Goal: Information Seeking & Learning: Check status

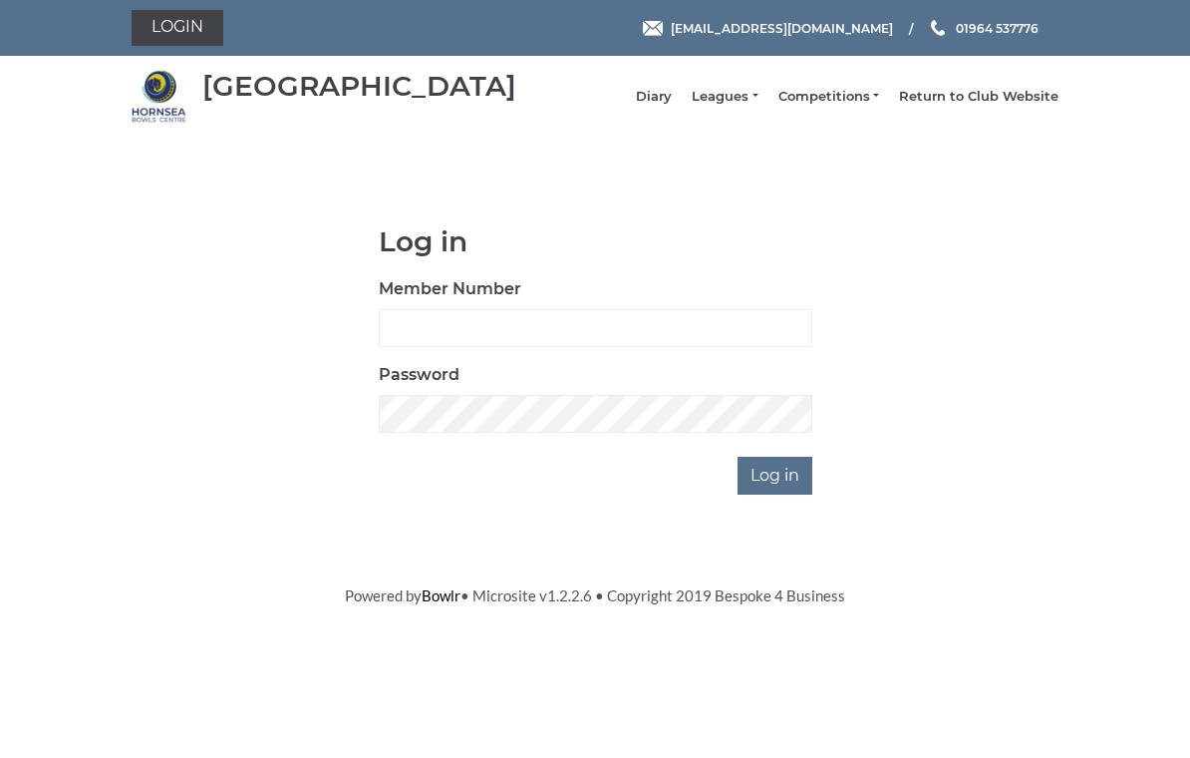
scroll to position [143, 0]
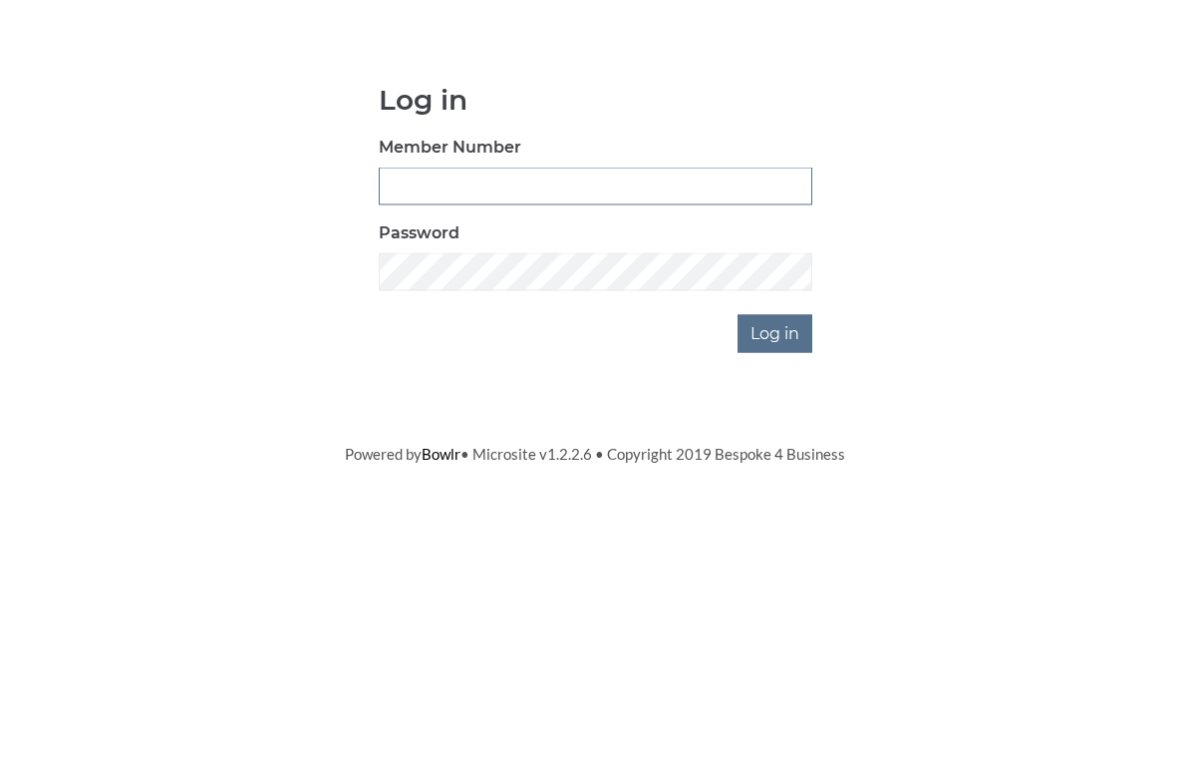
type input "0976"
click at [777, 457] on input "Log in" at bounding box center [775, 476] width 75 height 38
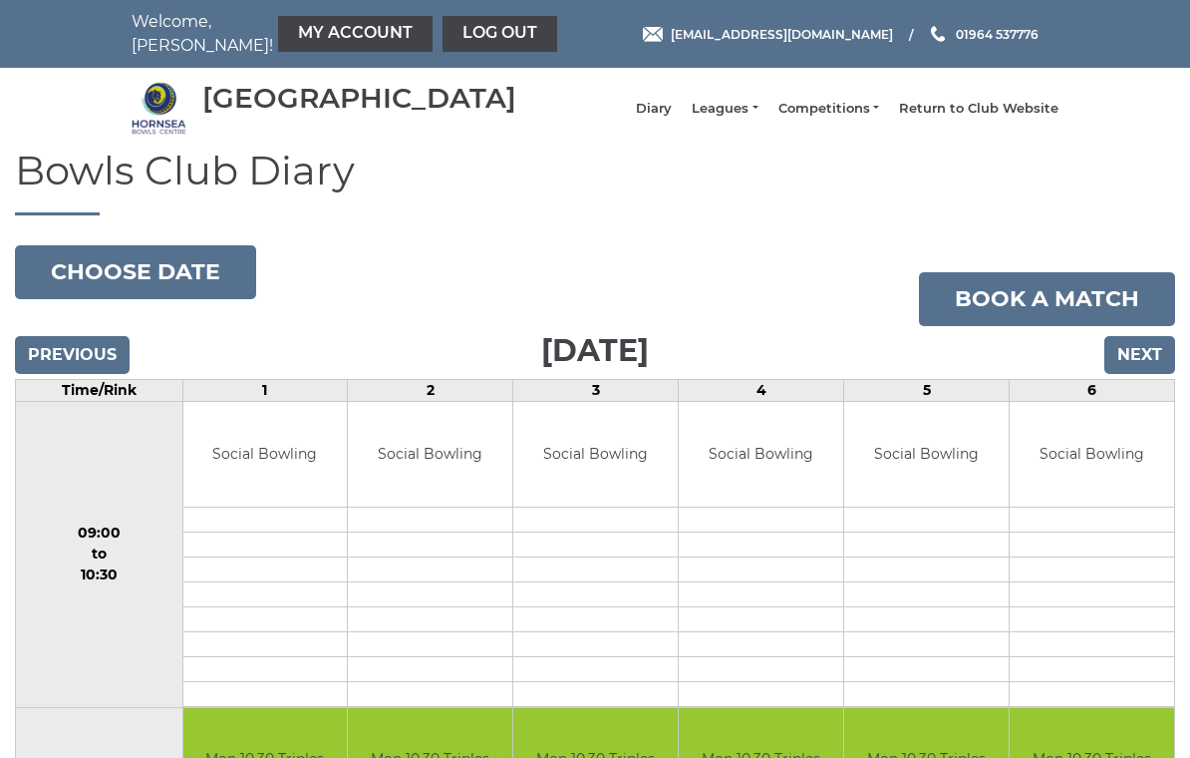
click at [754, 118] on link "Leagues" at bounding box center [725, 109] width 66 height 18
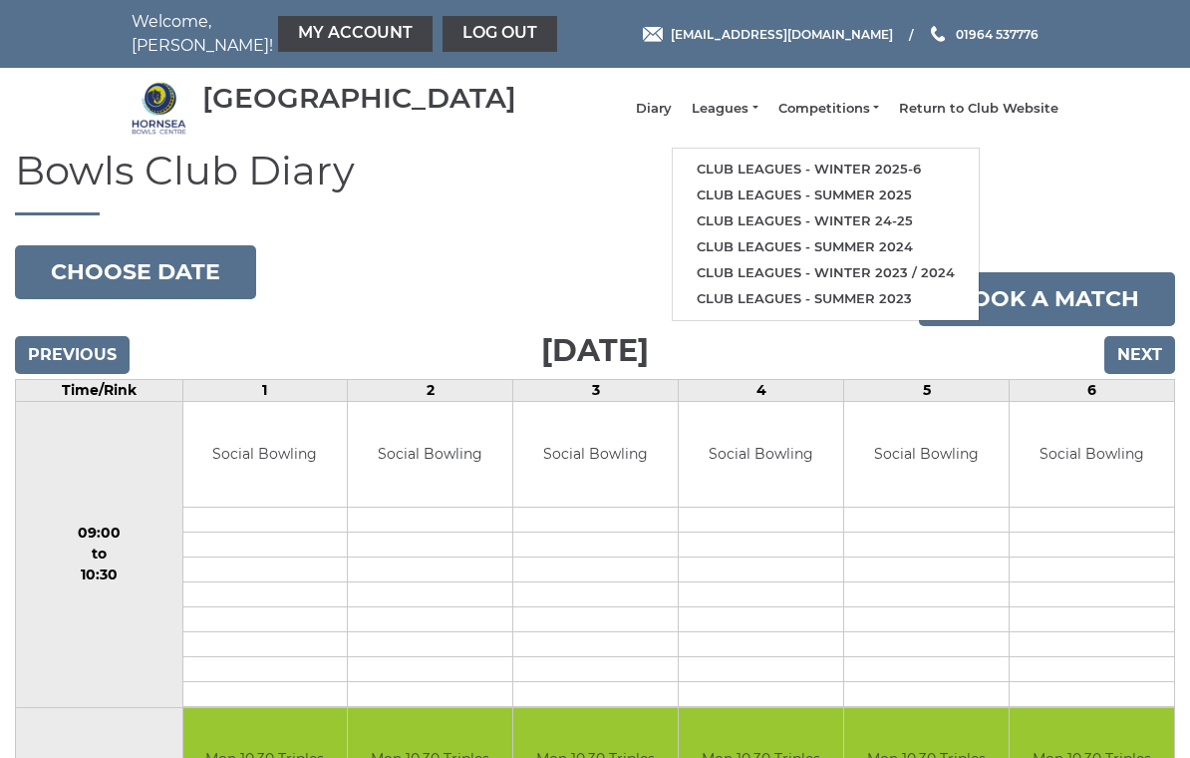
click at [916, 182] on link "Club leagues - Winter 2025-6" at bounding box center [826, 170] width 306 height 26
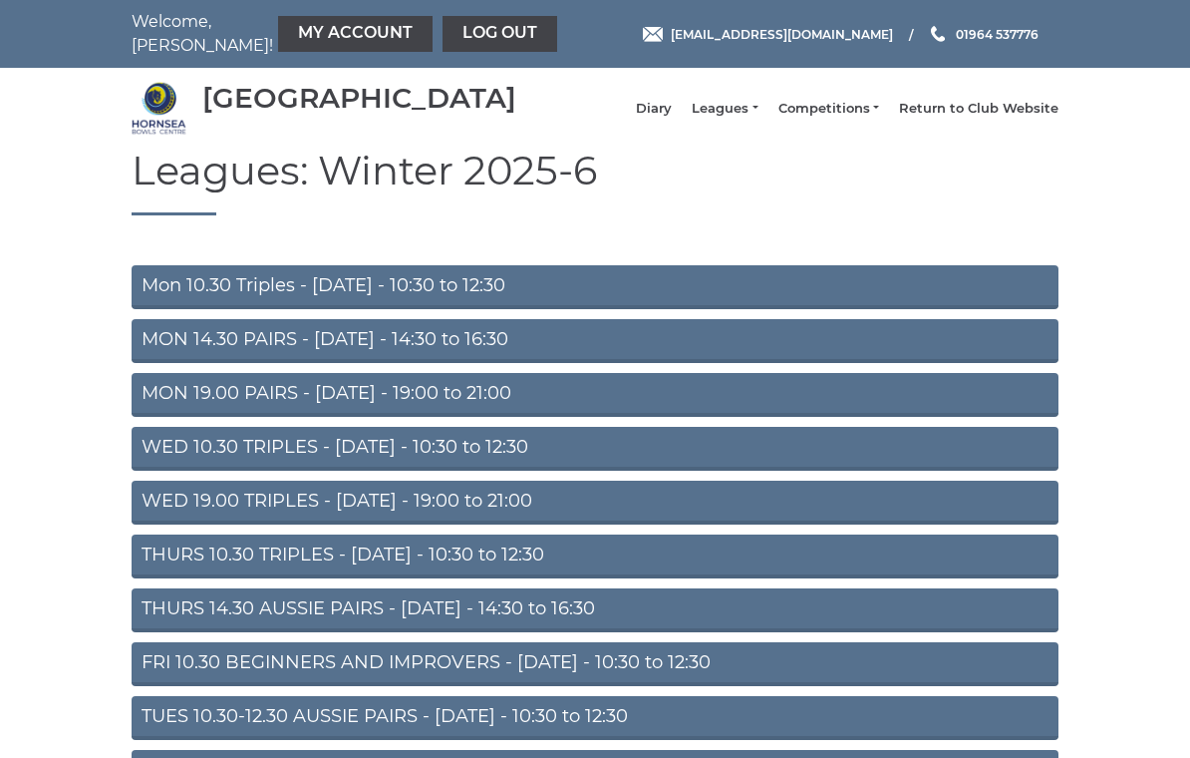
click at [485, 410] on link "MON 19.00 PAIRS - Monday - 19:00 to 21:00" at bounding box center [595, 395] width 927 height 44
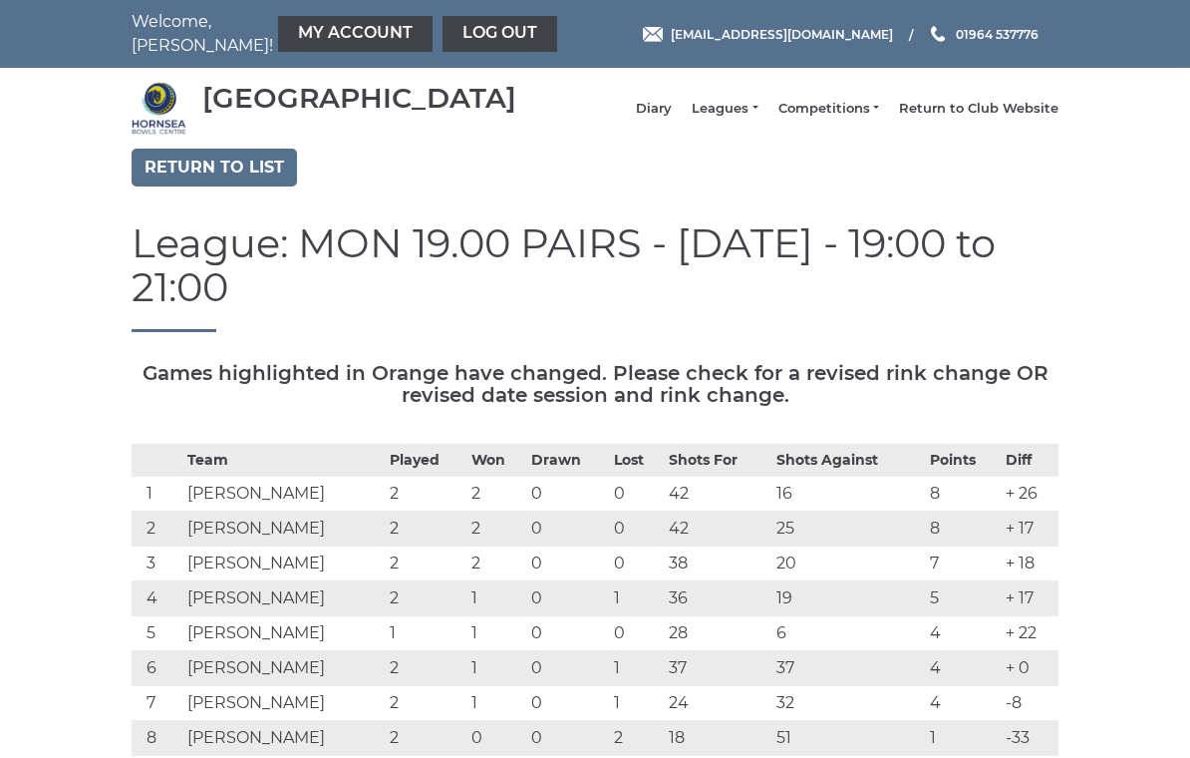
click at [236, 186] on link "Return to list" at bounding box center [214, 168] width 165 height 38
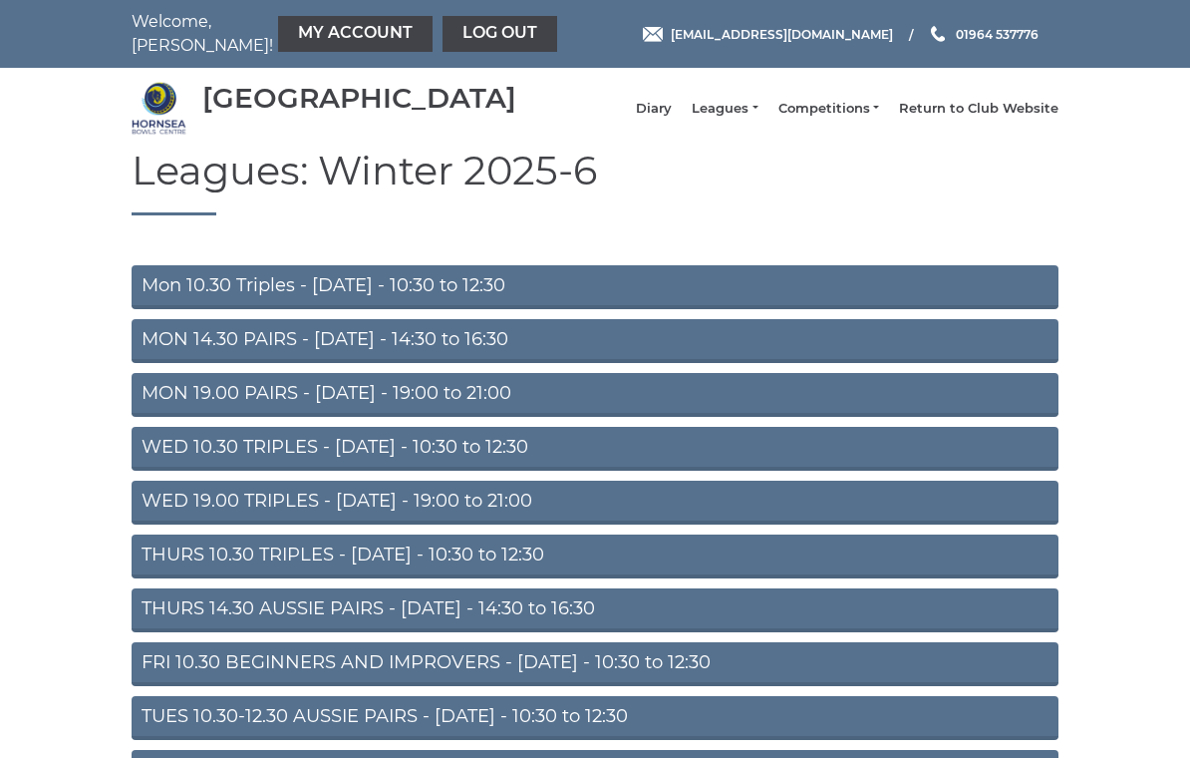
click at [672, 107] on li "Diary" at bounding box center [644, 109] width 56 height 38
click at [672, 117] on link "Diary" at bounding box center [654, 109] width 36 height 18
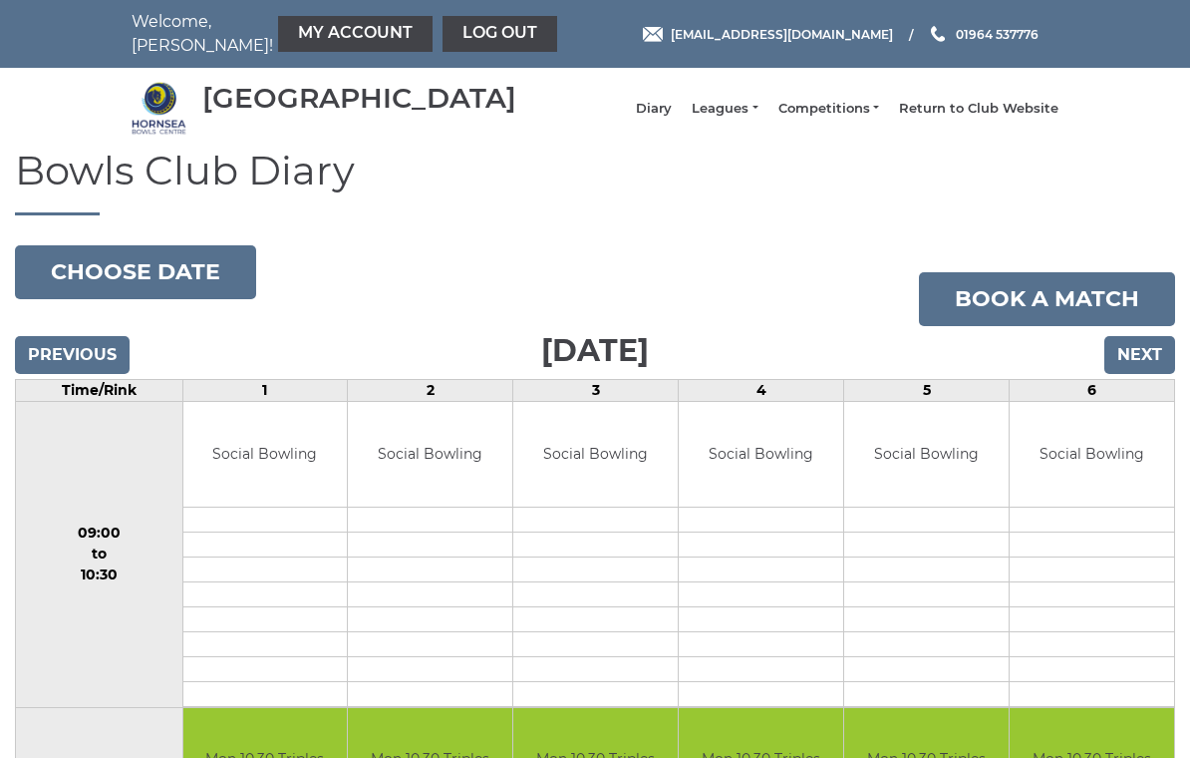
click at [1144, 374] on input "Next" at bounding box center [1140, 355] width 71 height 38
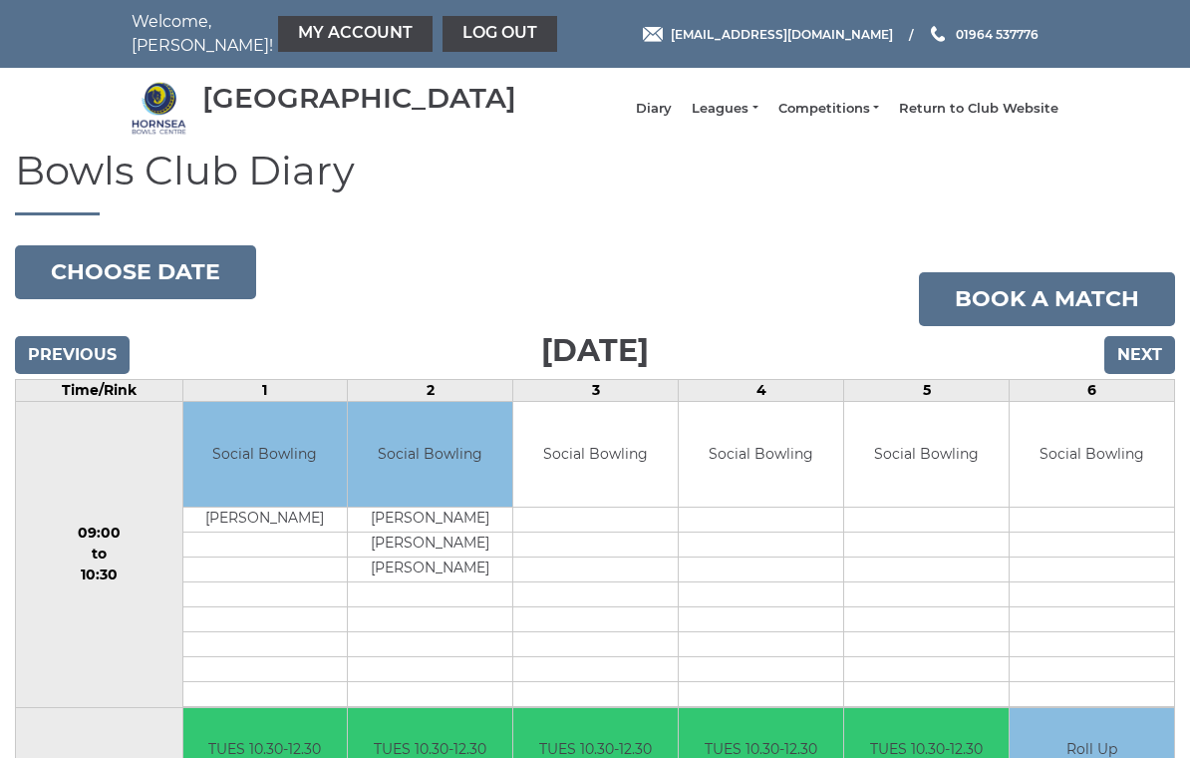
click at [1152, 371] on input "Next" at bounding box center [1140, 355] width 71 height 38
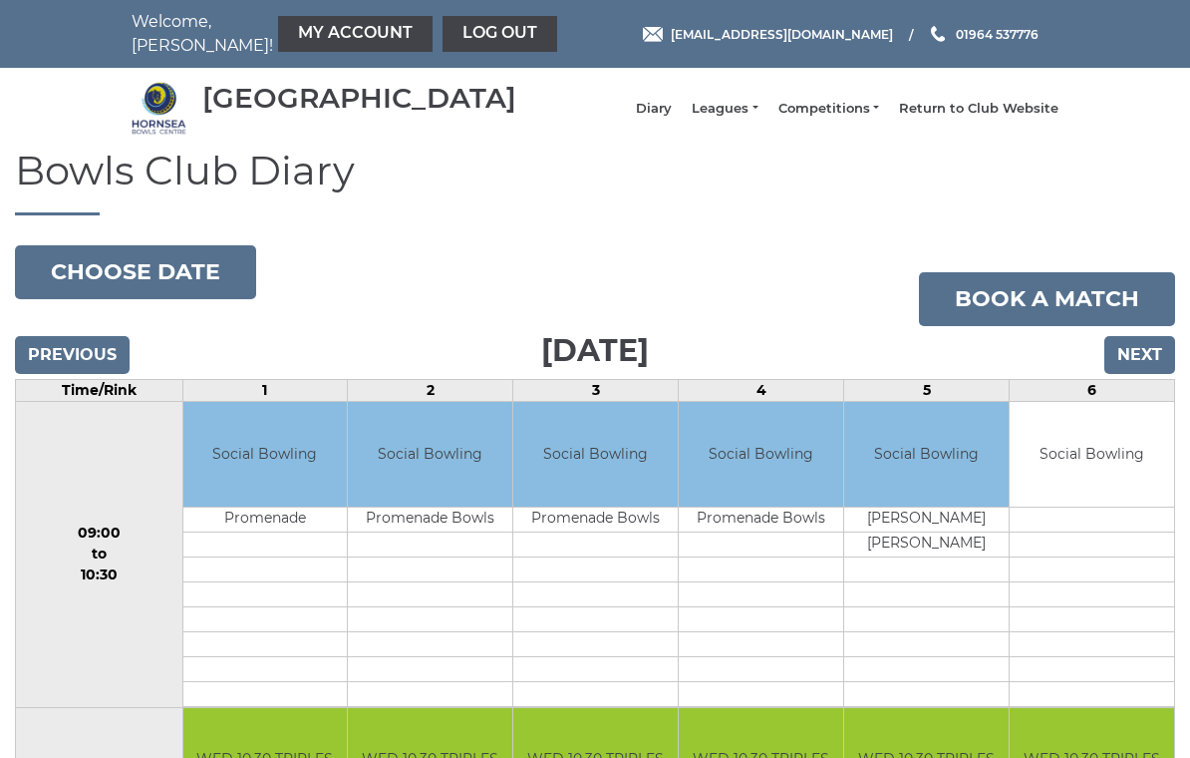
click at [1144, 370] on input "Next" at bounding box center [1140, 355] width 71 height 38
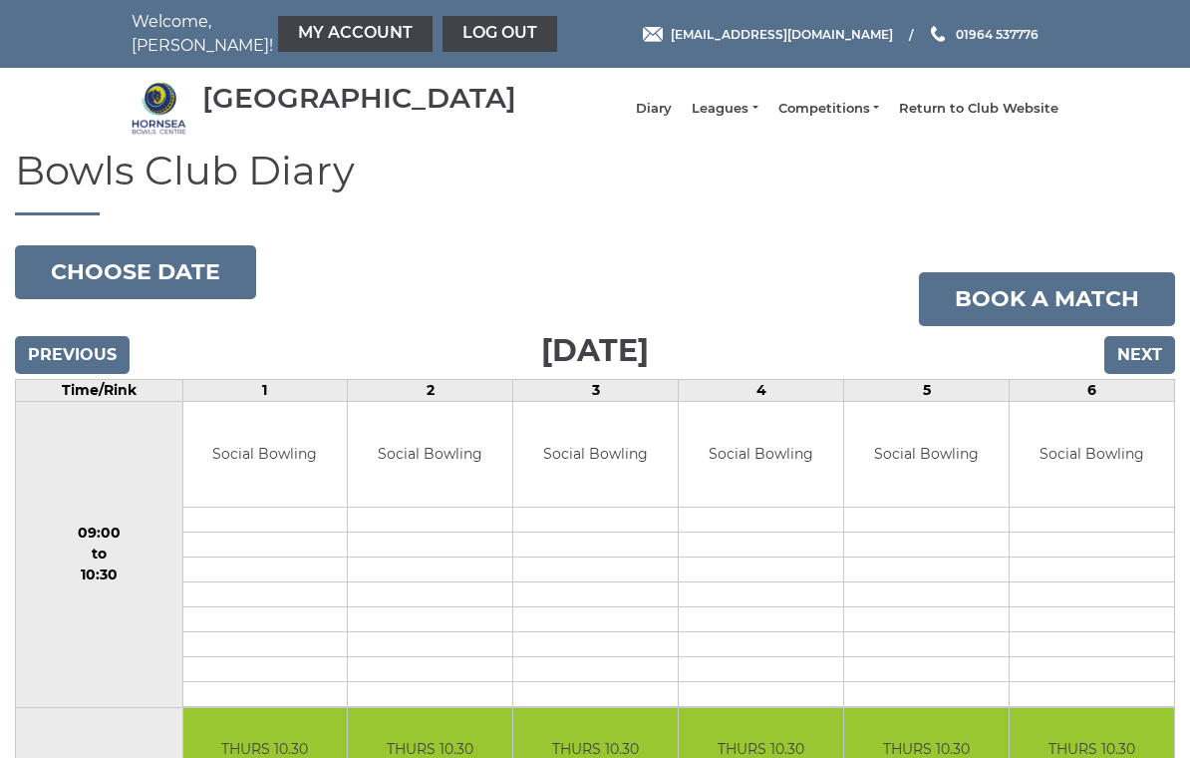
click at [1147, 373] on input "Next" at bounding box center [1140, 355] width 71 height 38
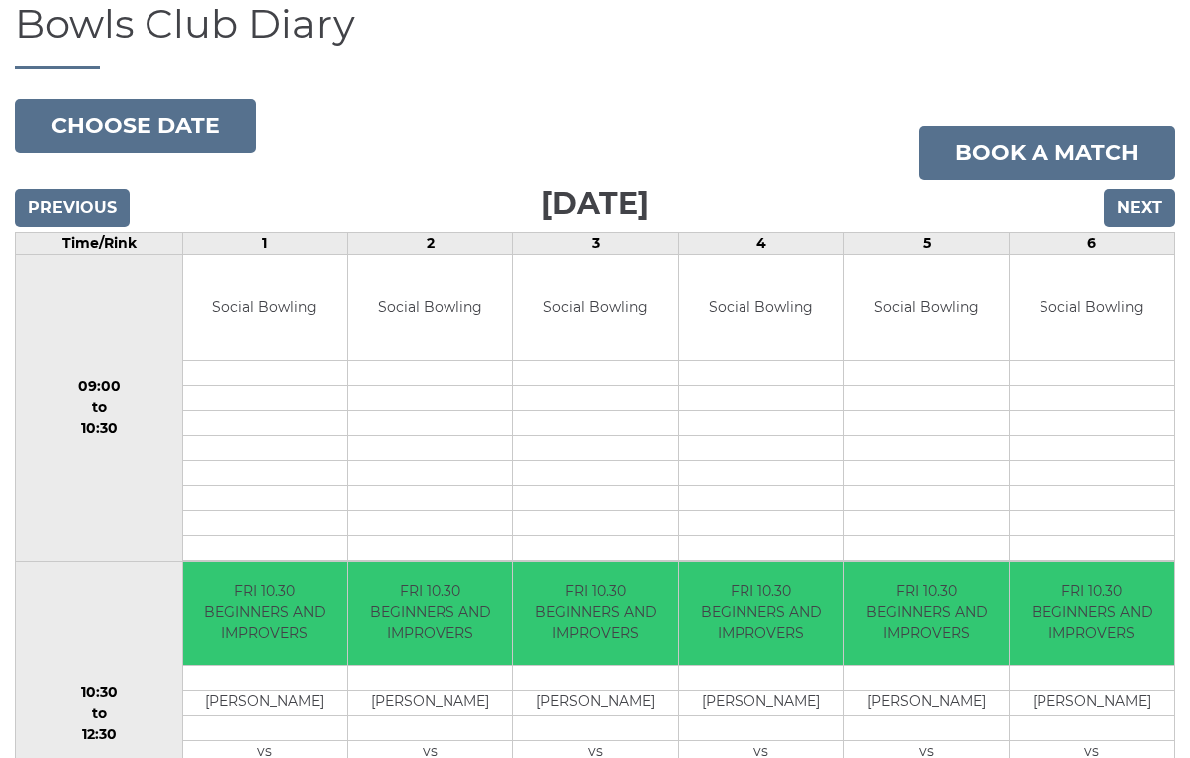
scroll to position [142, 0]
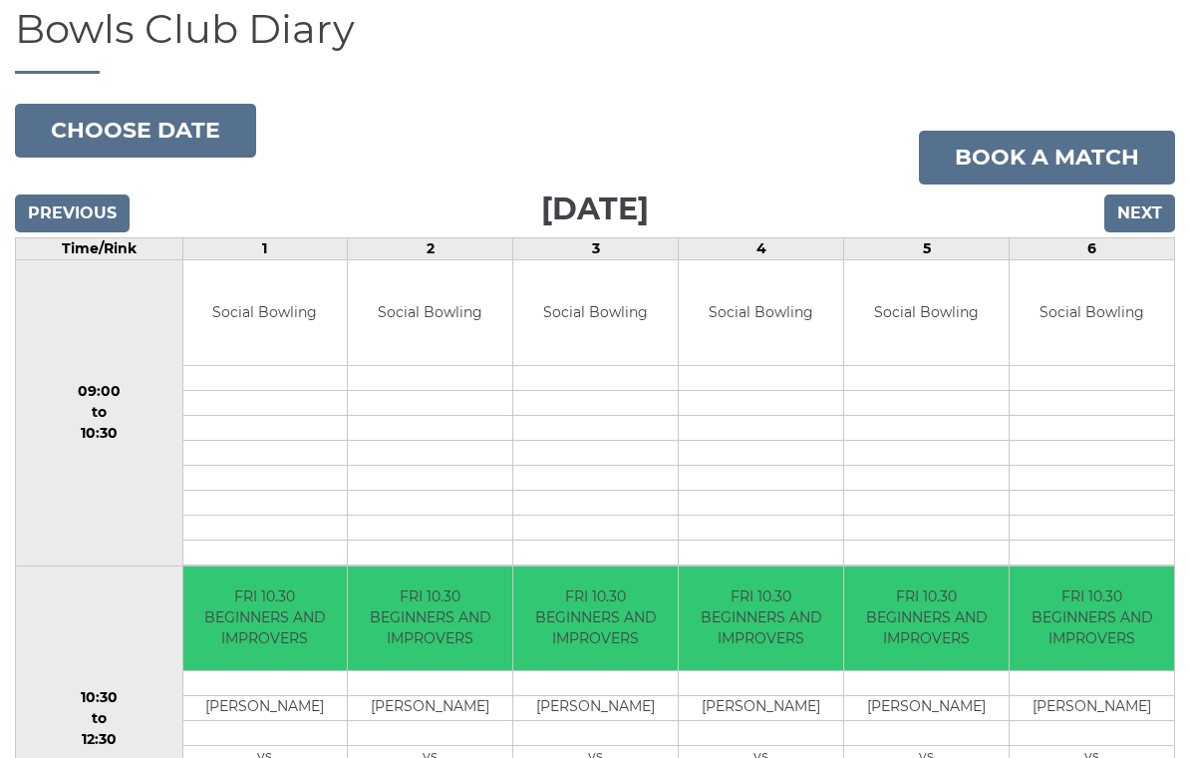
click at [1154, 232] on input "Next" at bounding box center [1140, 213] width 71 height 38
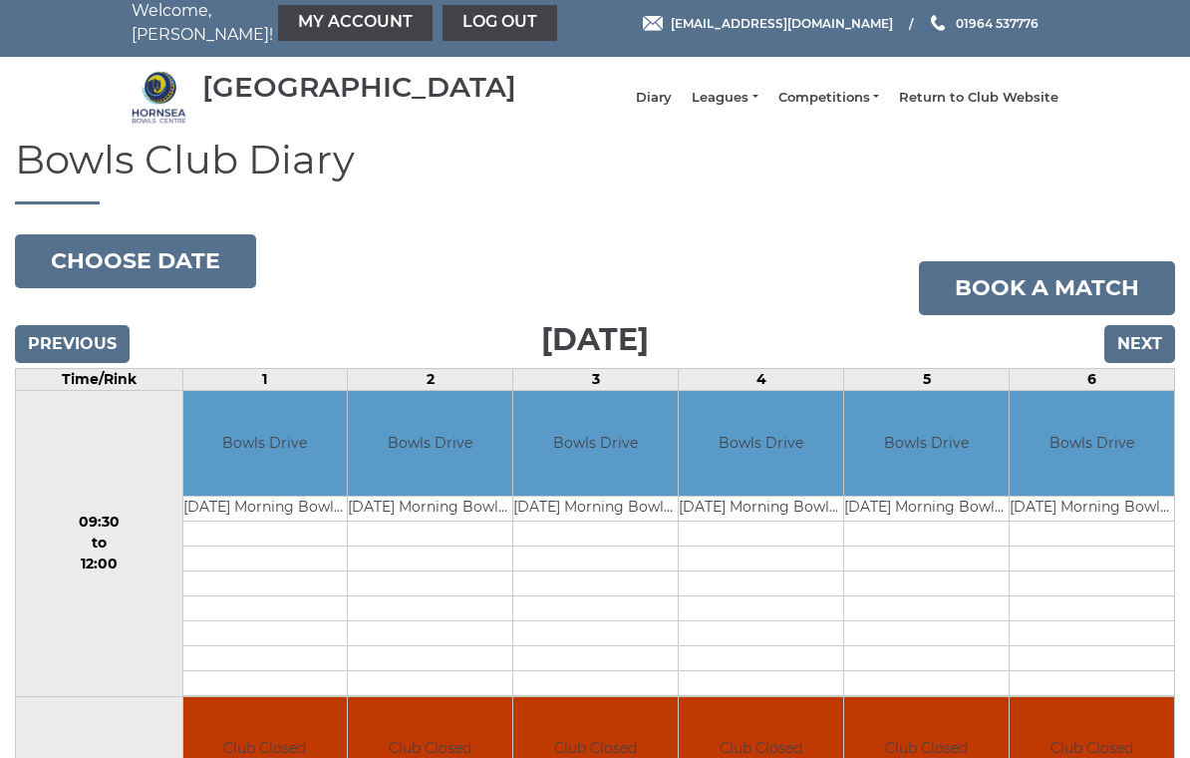
scroll to position [12, 0]
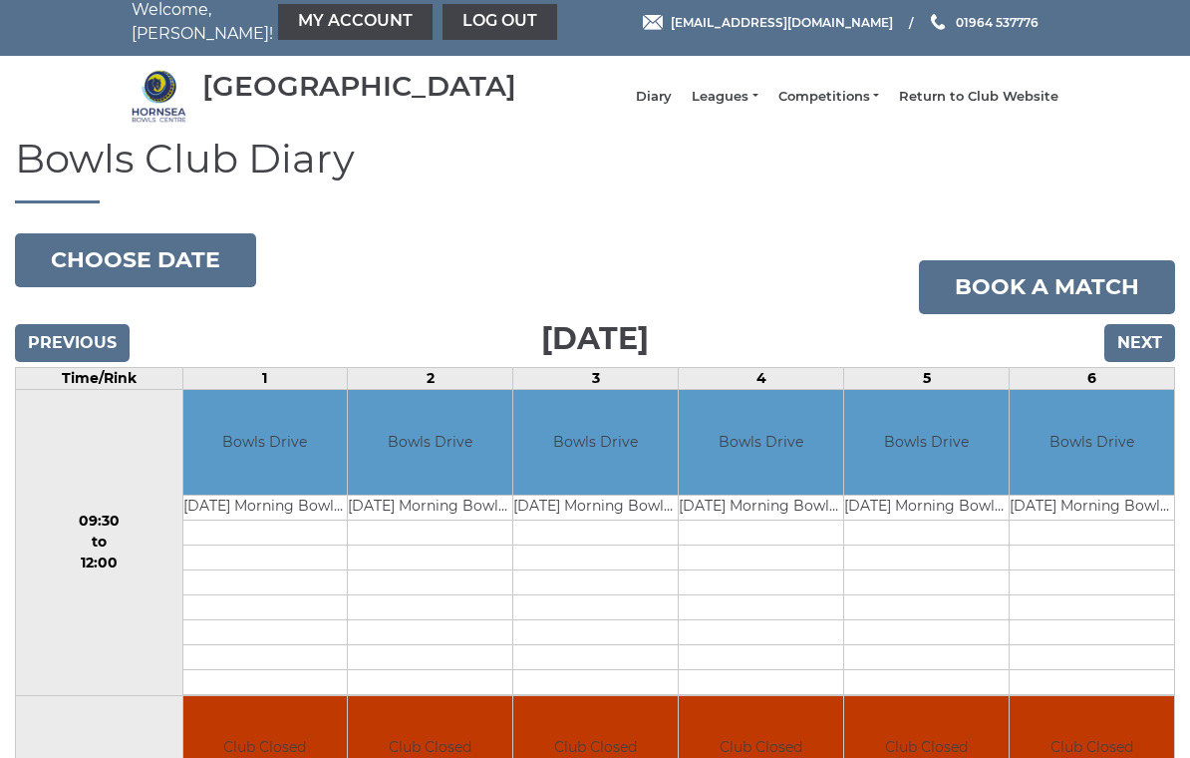
click at [1147, 362] on input "Next" at bounding box center [1140, 343] width 71 height 38
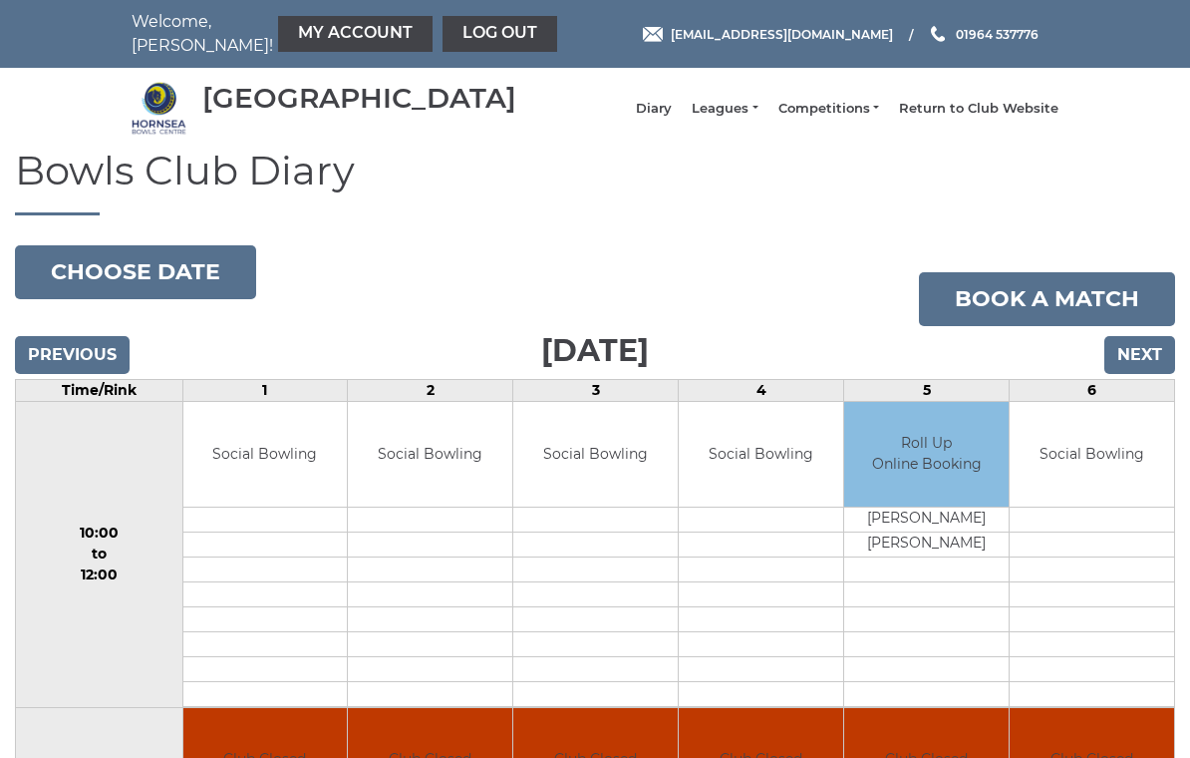
click at [94, 374] on input "Previous" at bounding box center [72, 355] width 115 height 38
